Goal: Information Seeking & Learning: Learn about a topic

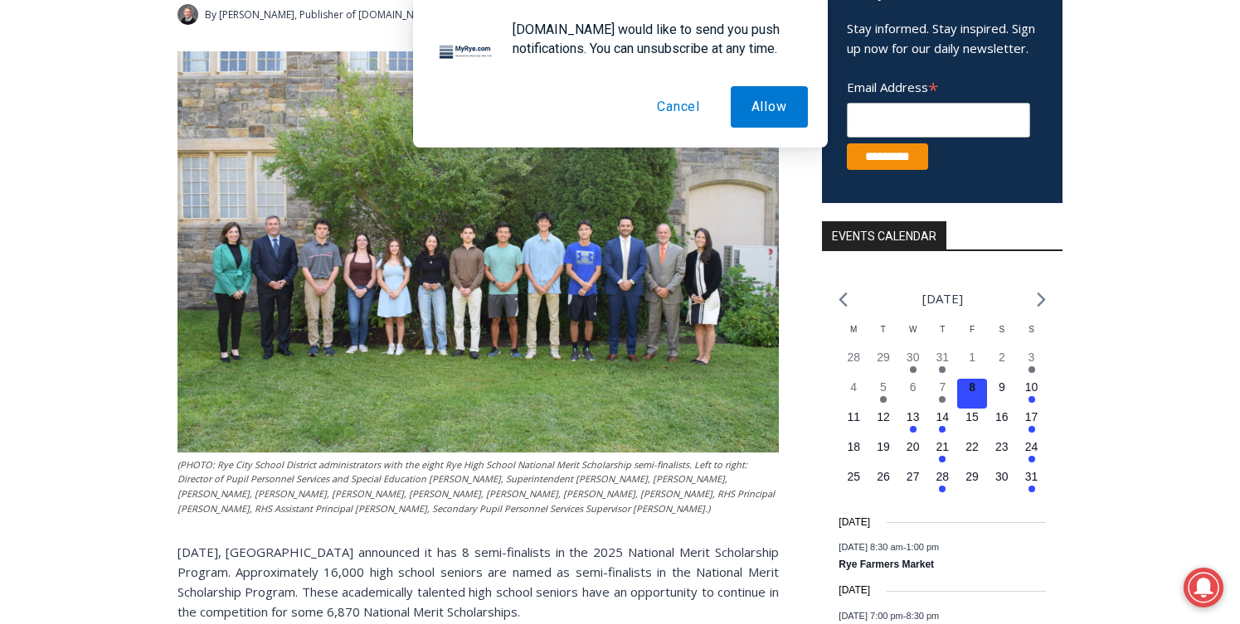
scroll to position [400, 0]
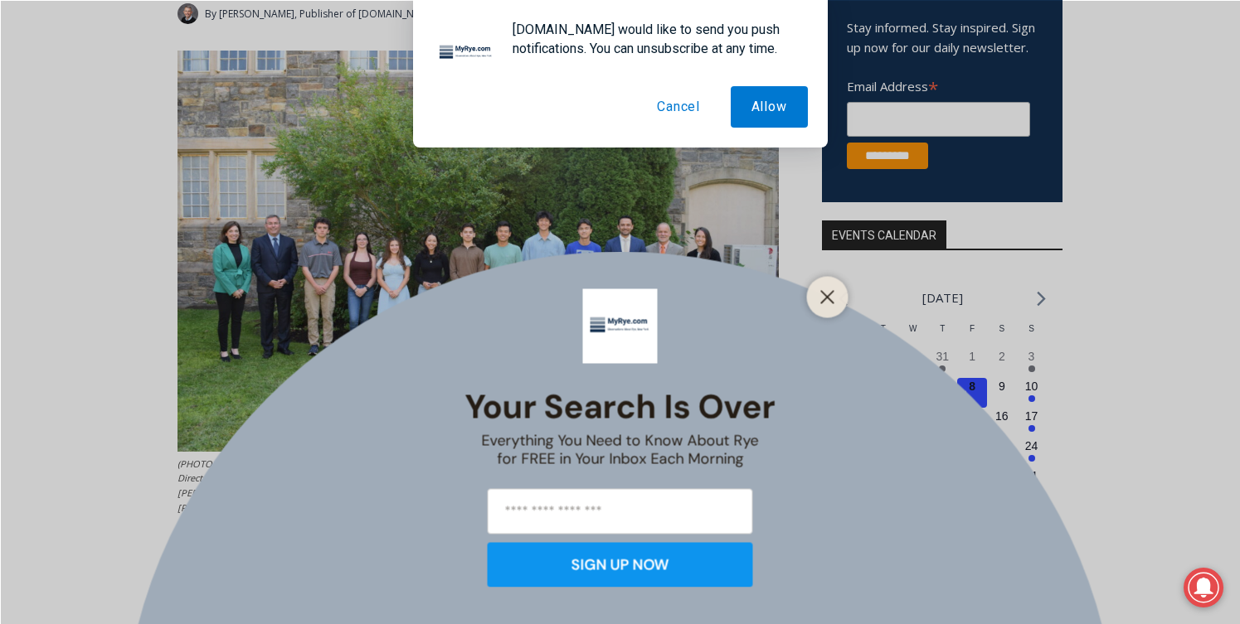
click at [680, 102] on button "Cancel" at bounding box center [678, 106] width 85 height 41
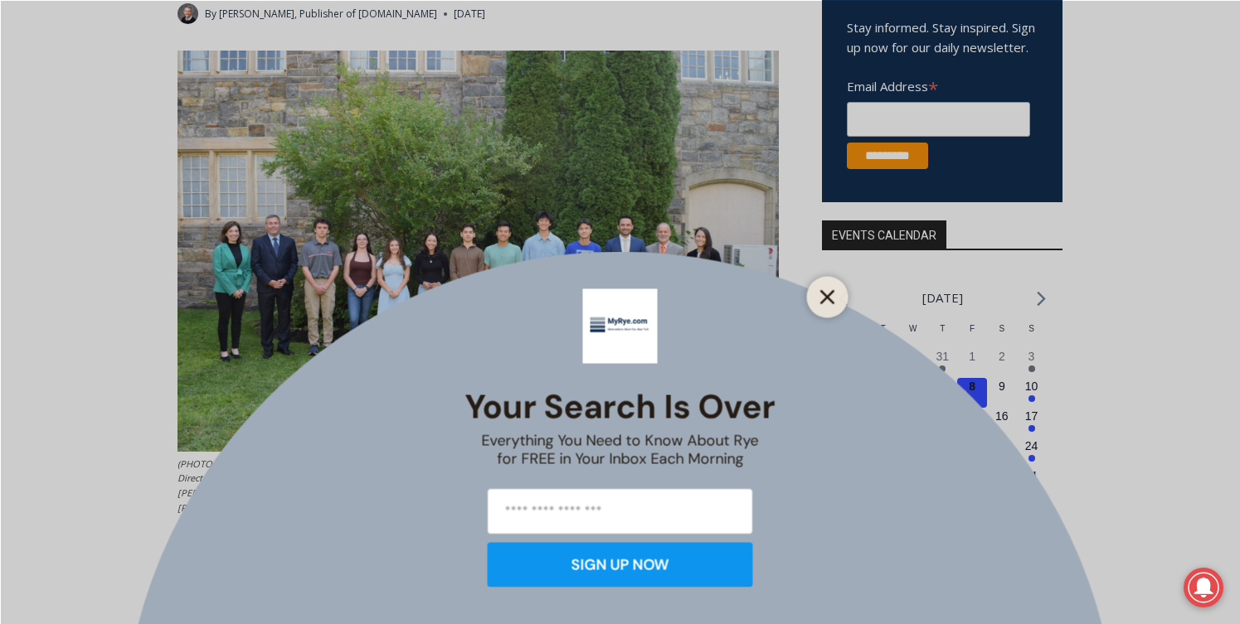
click at [821, 293] on icon "Close" at bounding box center [827, 296] width 15 height 15
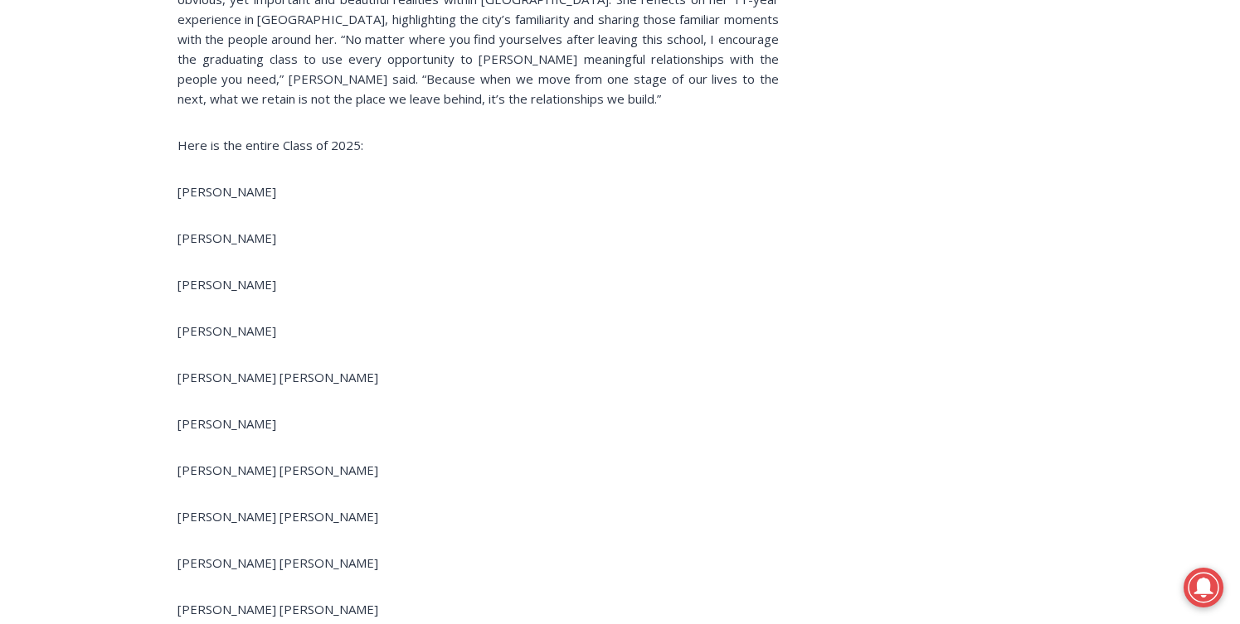
scroll to position [2459, 0]
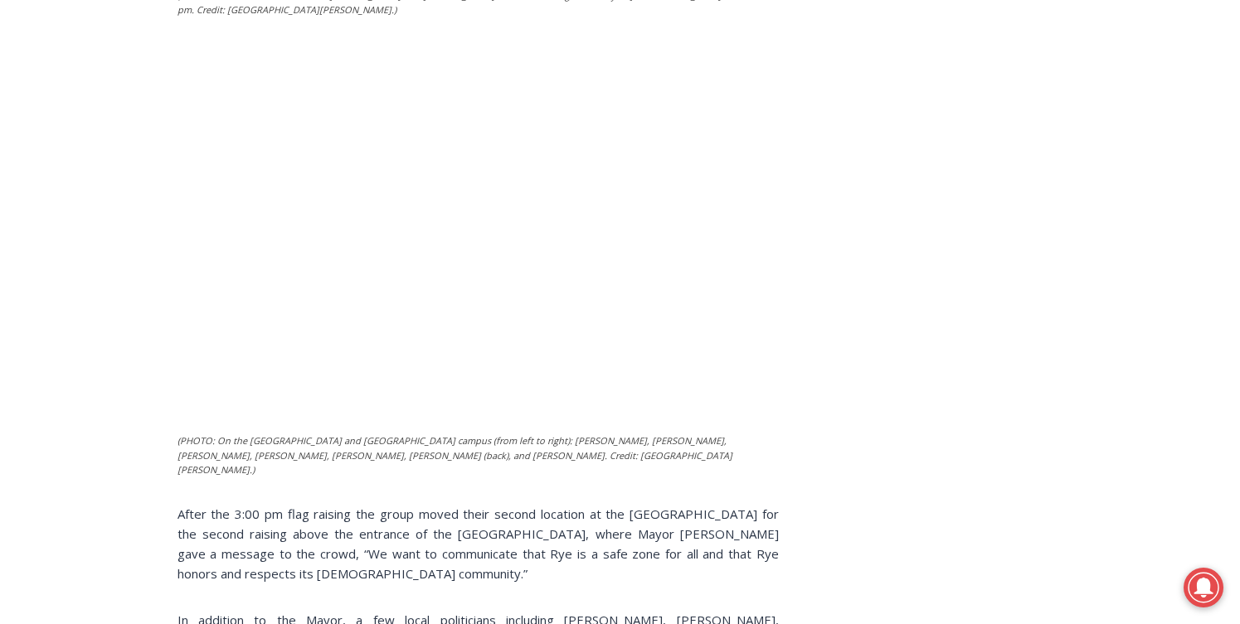
scroll to position [1513, 0]
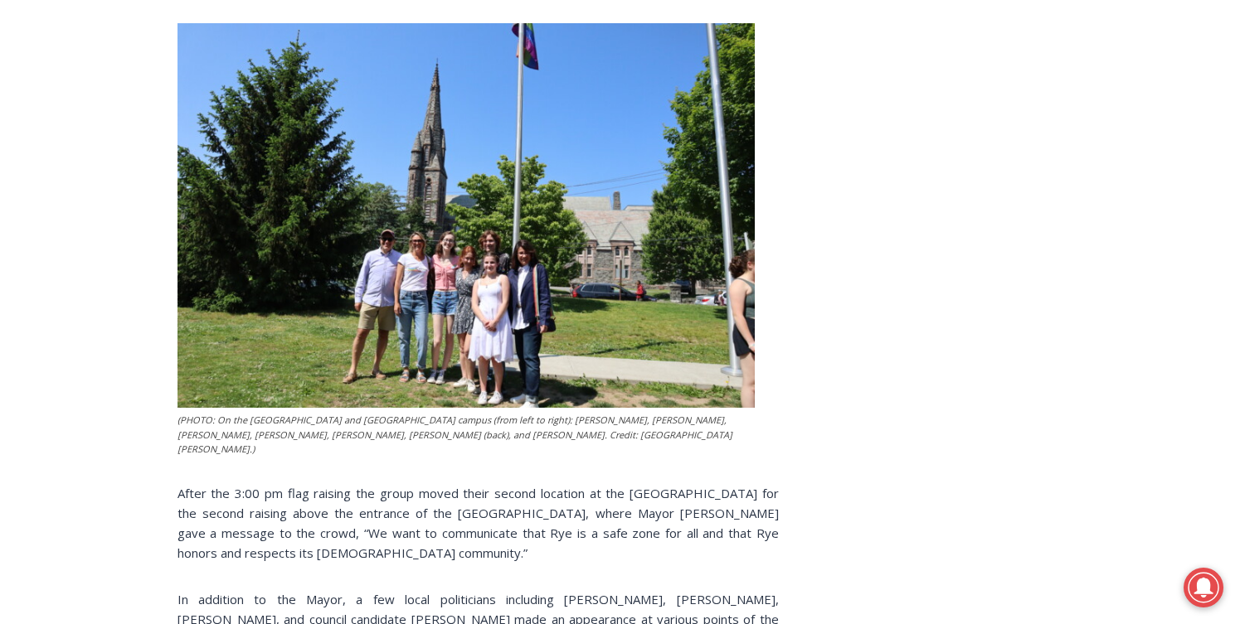
click at [473, 232] on img at bounding box center [465, 215] width 577 height 385
click at [456, 216] on img at bounding box center [465, 215] width 577 height 385
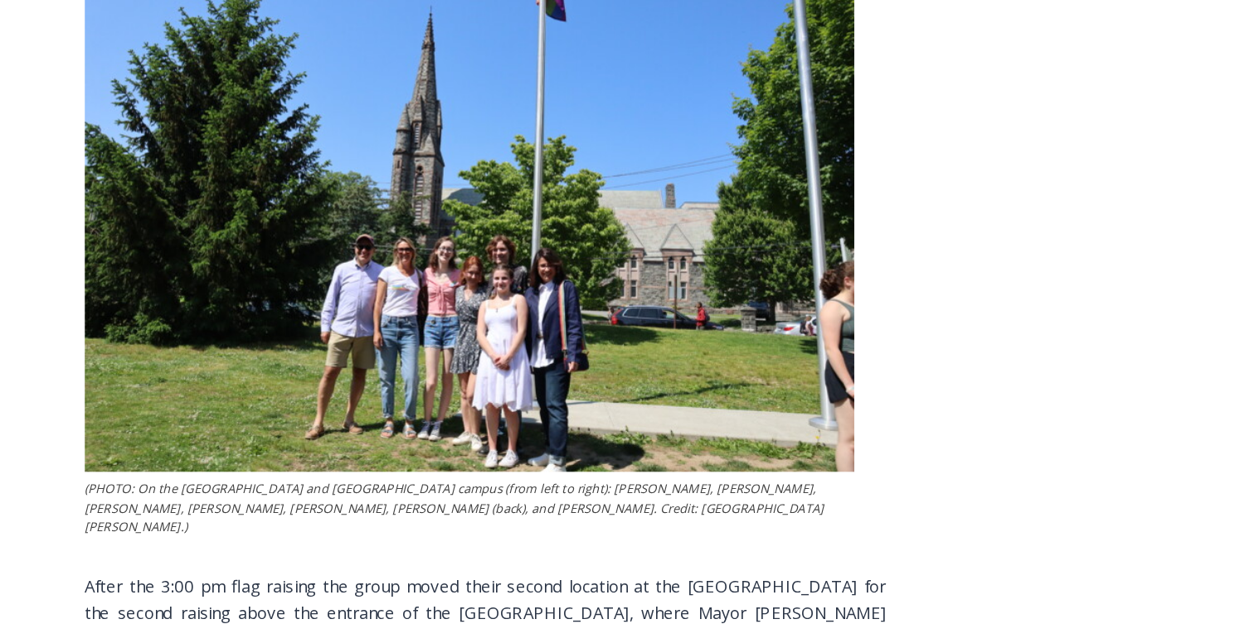
click at [453, 259] on img at bounding box center [465, 215] width 577 height 385
